Goal: Navigation & Orientation: Find specific page/section

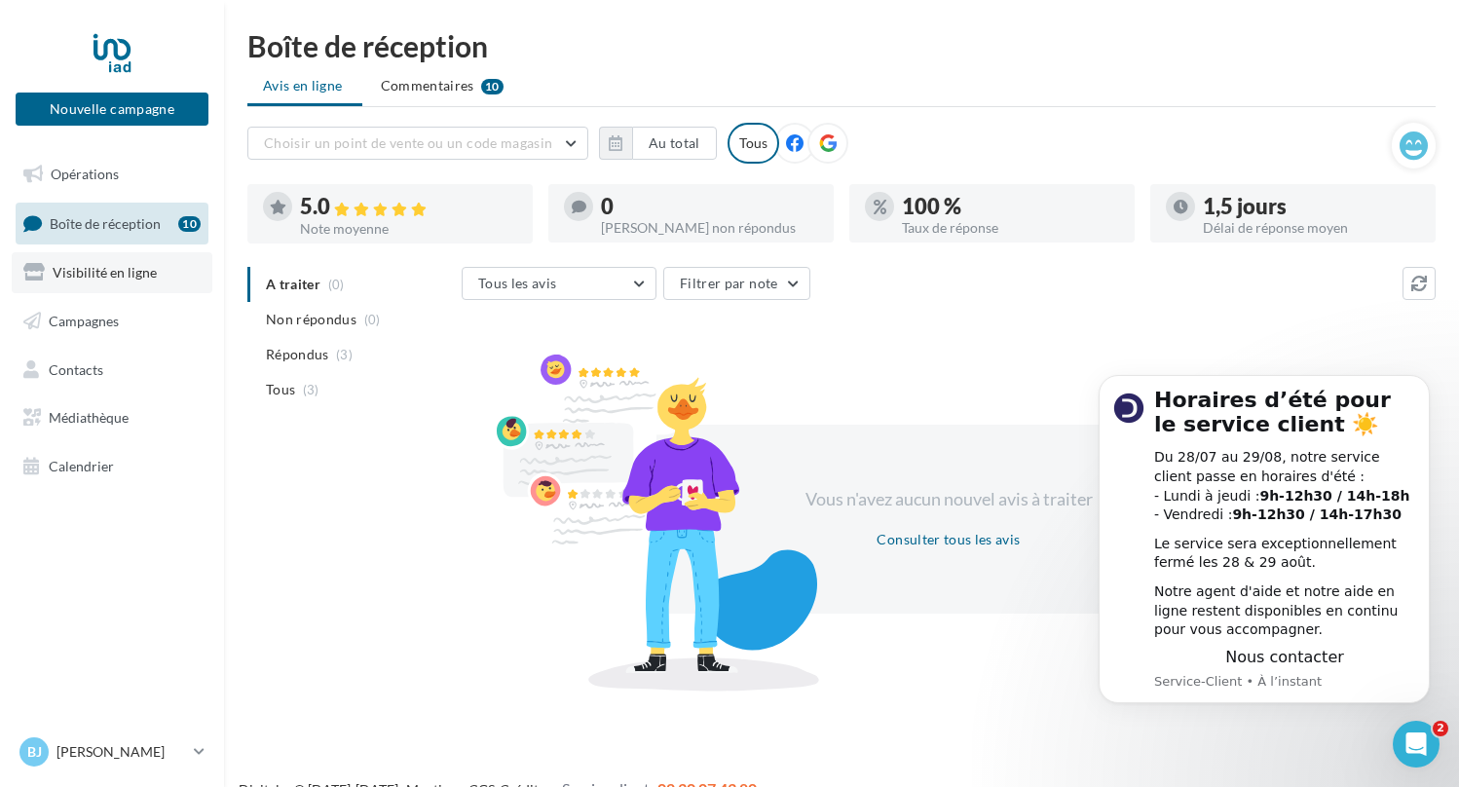
click at [131, 271] on span "Visibilité en ligne" at bounding box center [105, 272] width 104 height 17
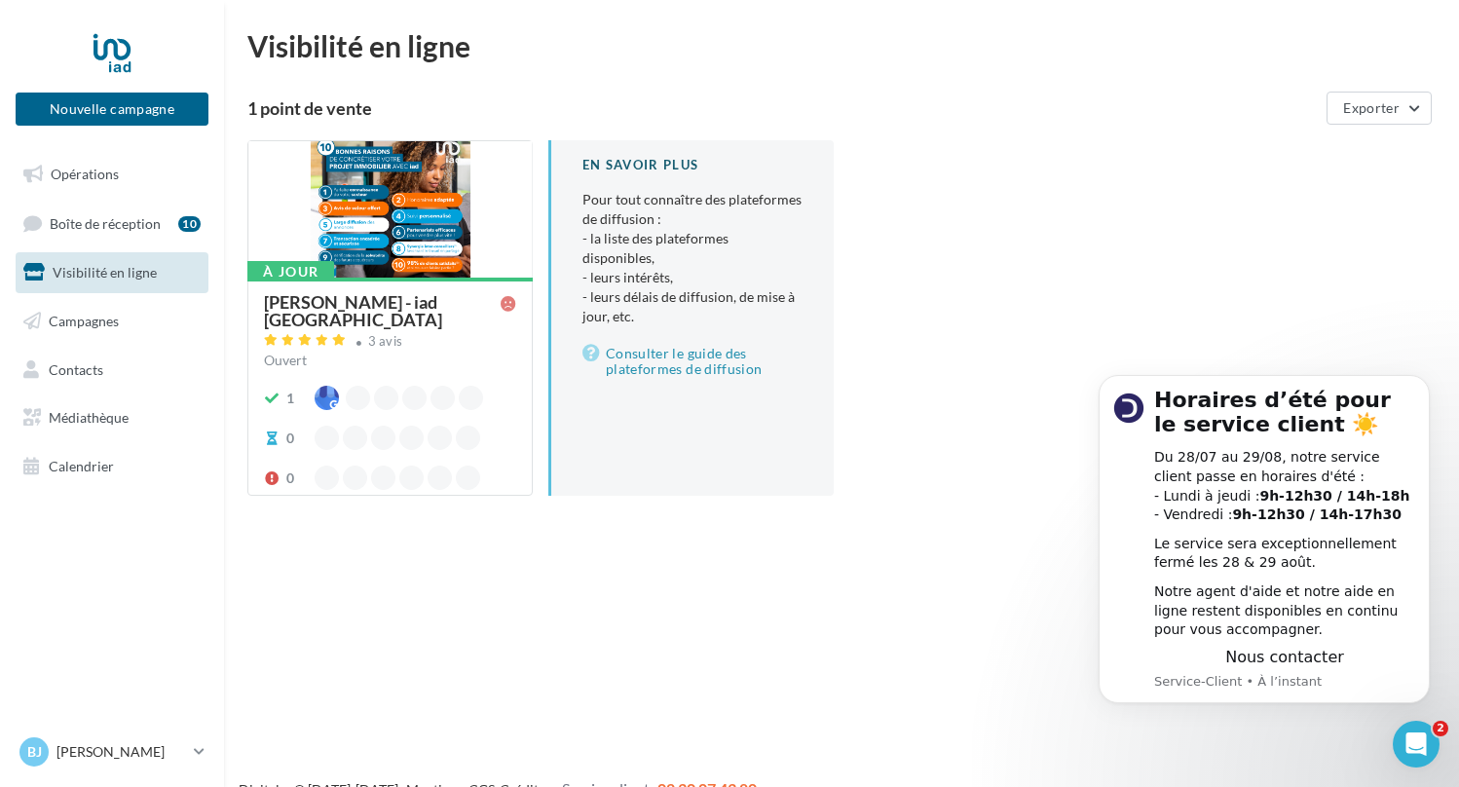
click at [348, 303] on div "Bernadette JAEG - iad France" at bounding box center [382, 310] width 237 height 35
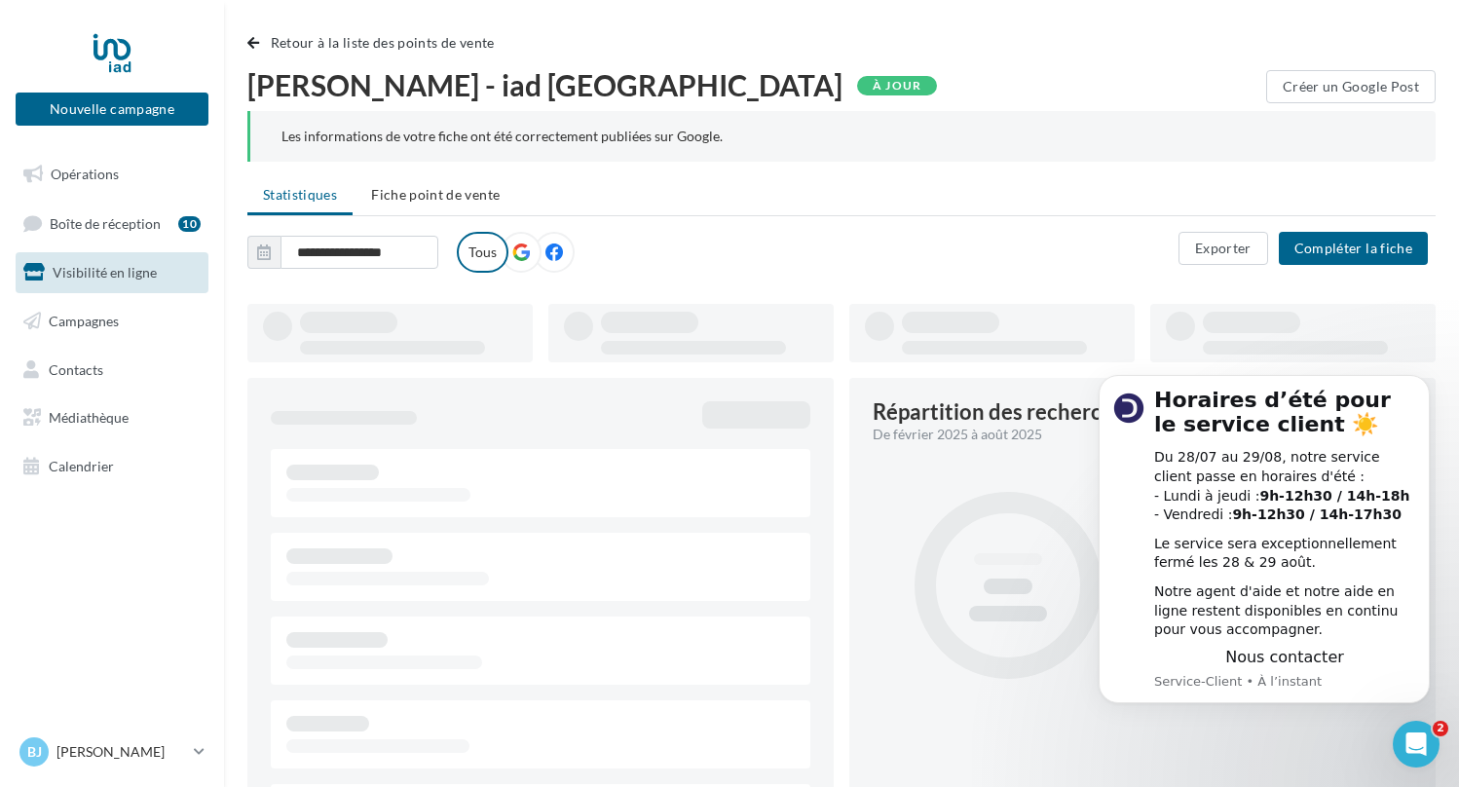
type input "**********"
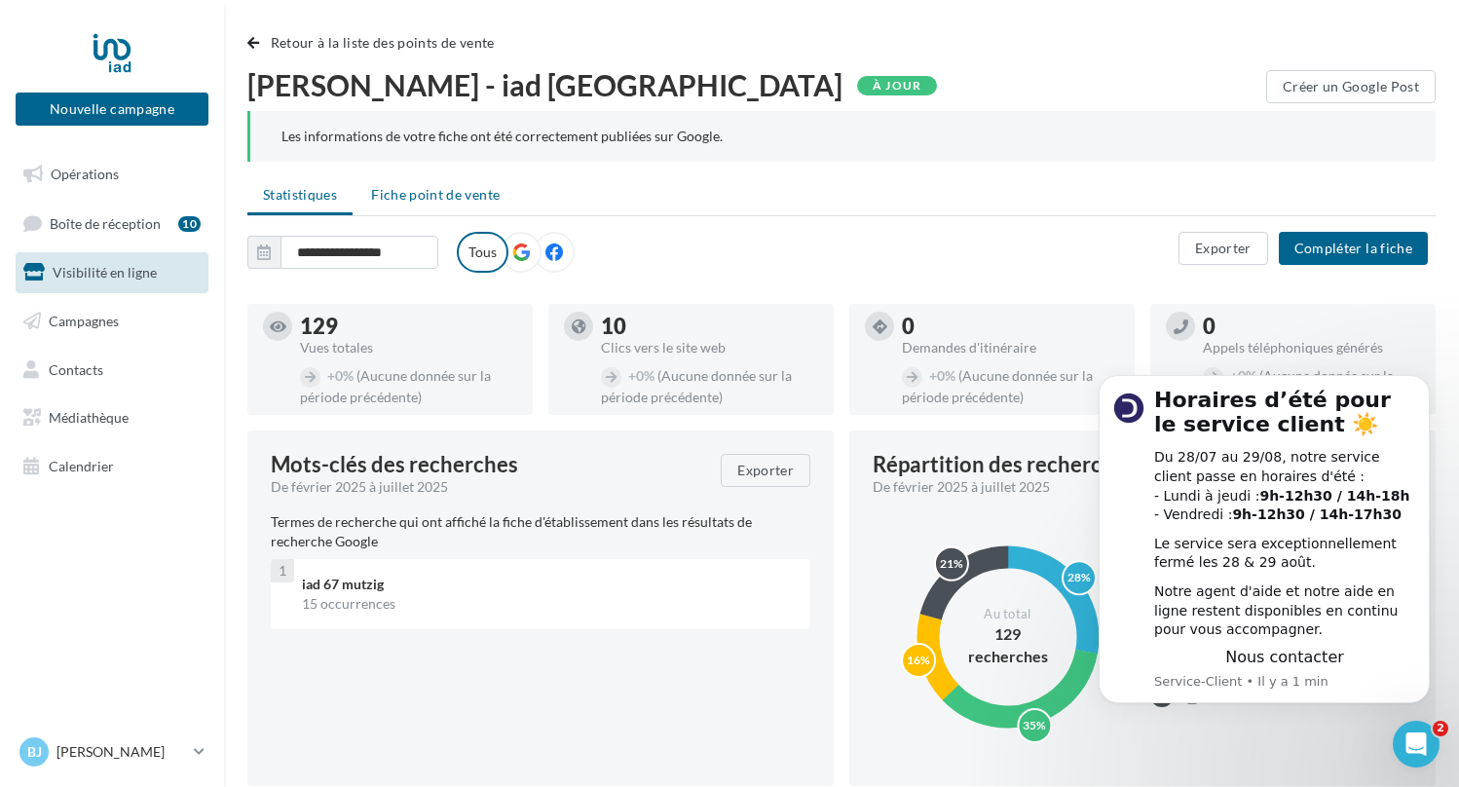
click at [442, 191] on span "Fiche point de vente" at bounding box center [435, 194] width 129 height 17
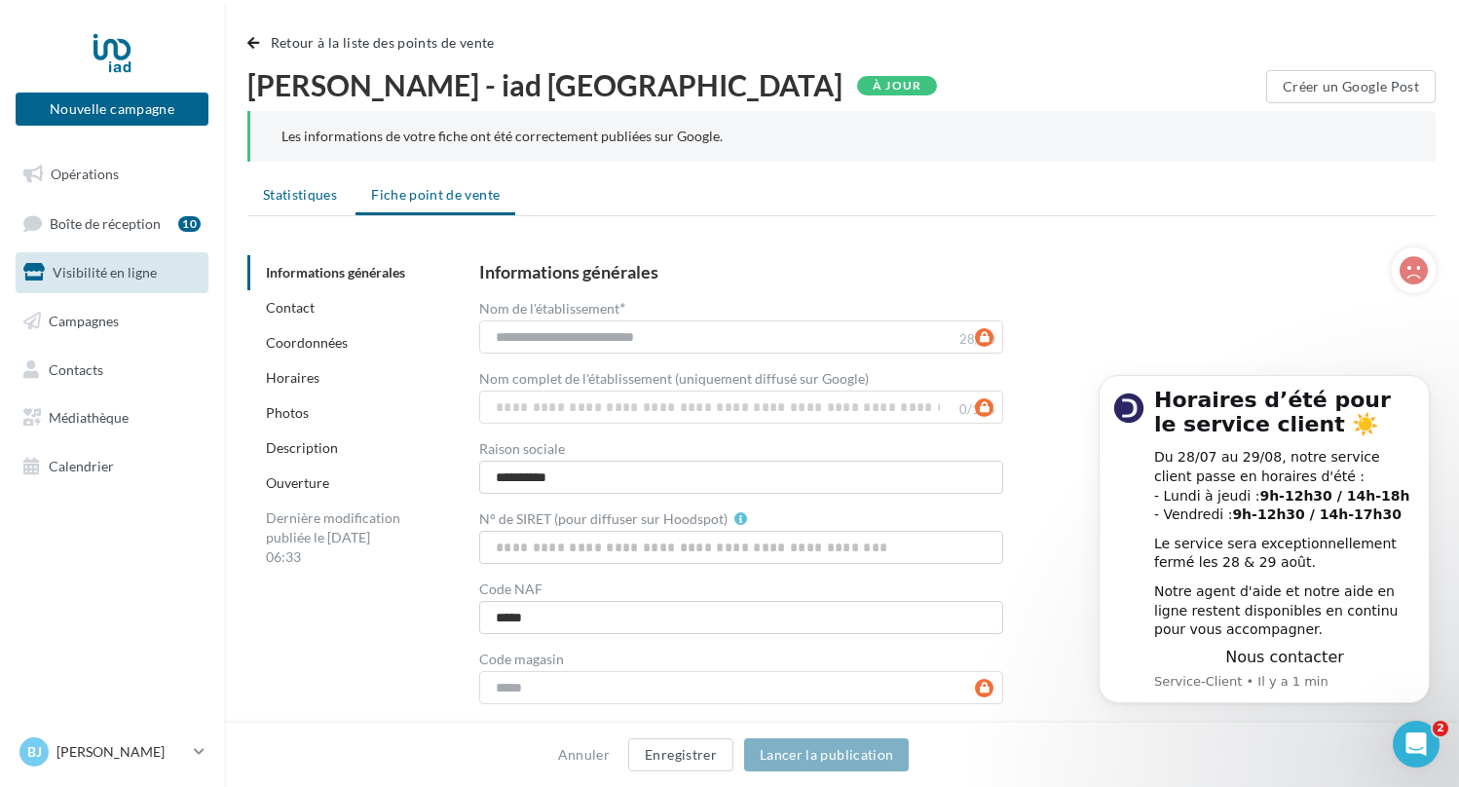
click at [302, 189] on span "Statistiques" at bounding box center [300, 194] width 74 height 17
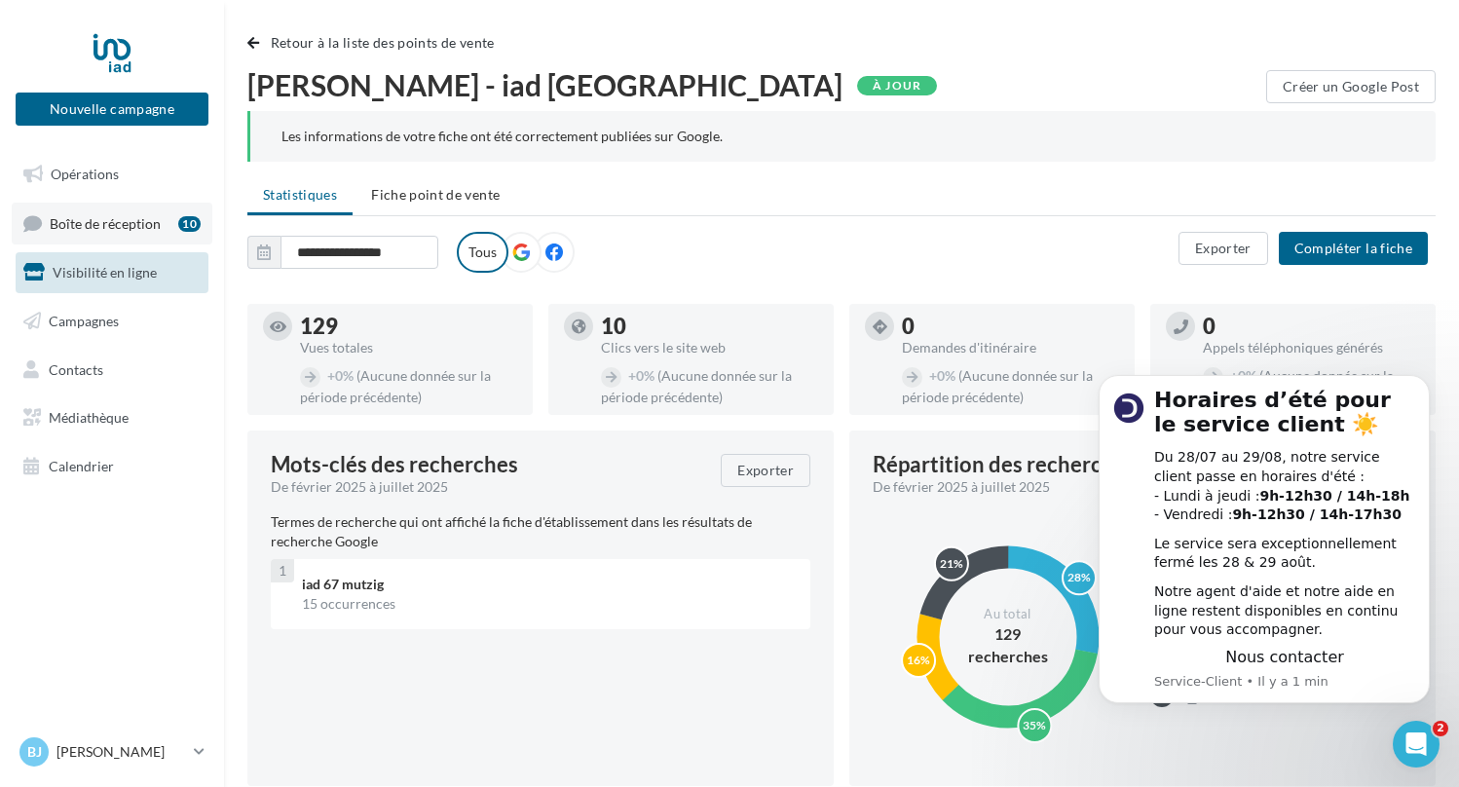
click at [111, 218] on span "Boîte de réception" at bounding box center [105, 222] width 111 height 17
